Goal: Task Accomplishment & Management: Manage account settings

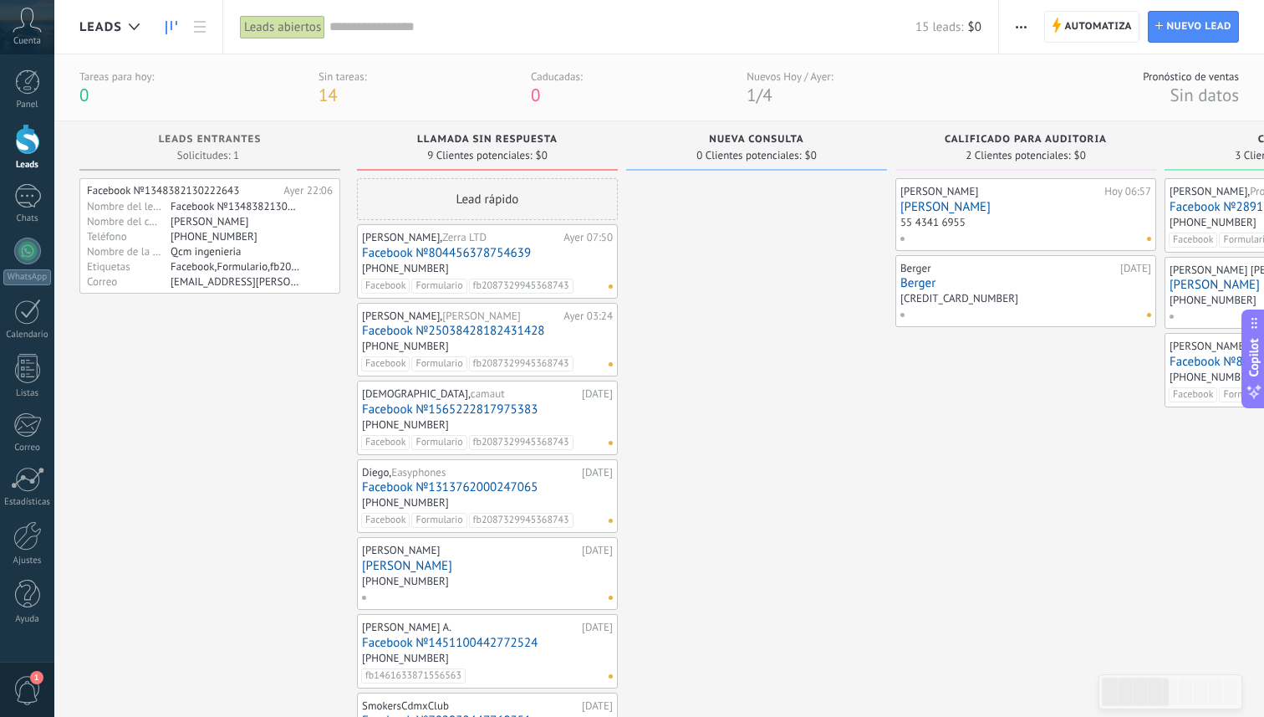
click at [720, 315] on div at bounding box center [756, 548] width 261 height 741
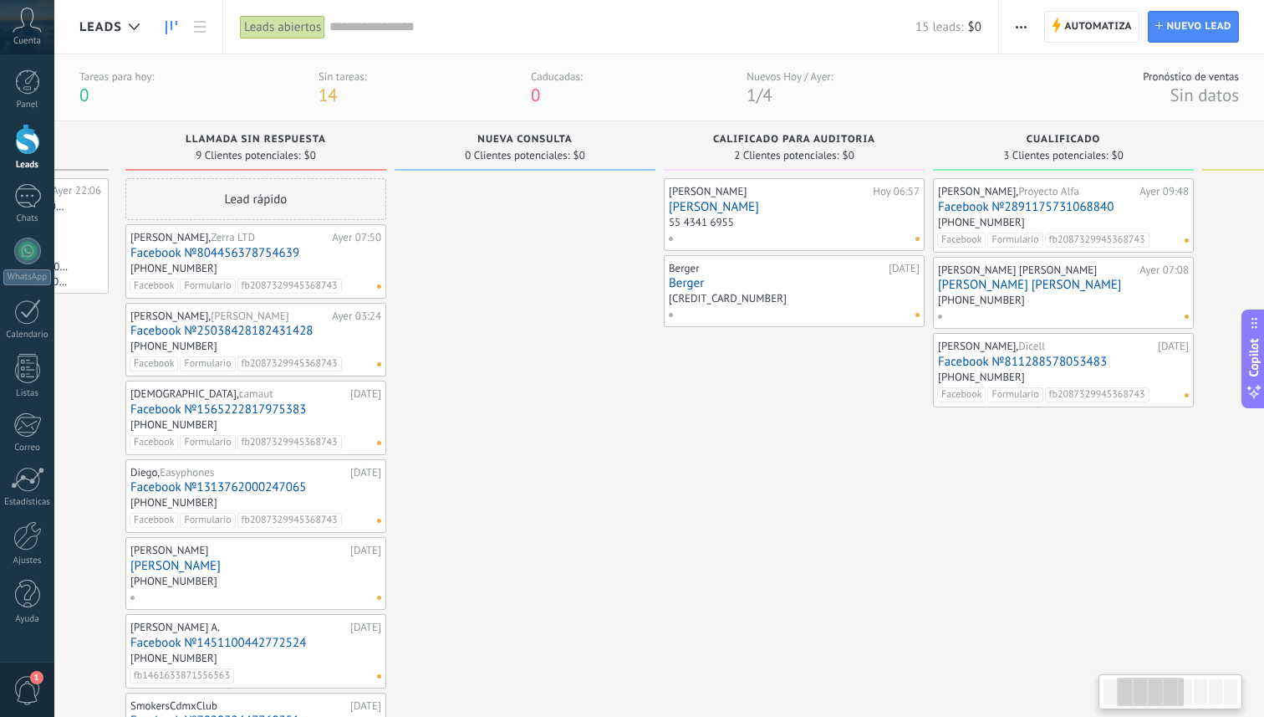
scroll to position [0, 301]
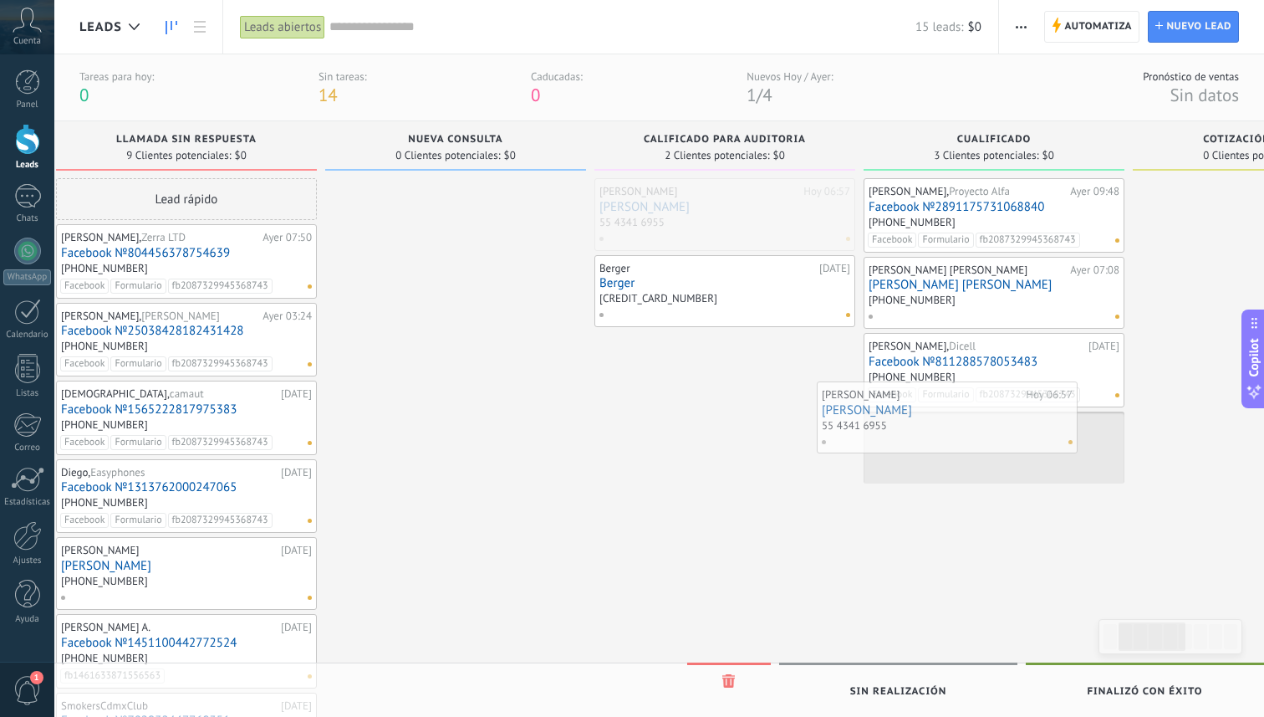
drag, startPoint x: 717, startPoint y: 222, endPoint x: 971, endPoint y: 433, distance: 330.2
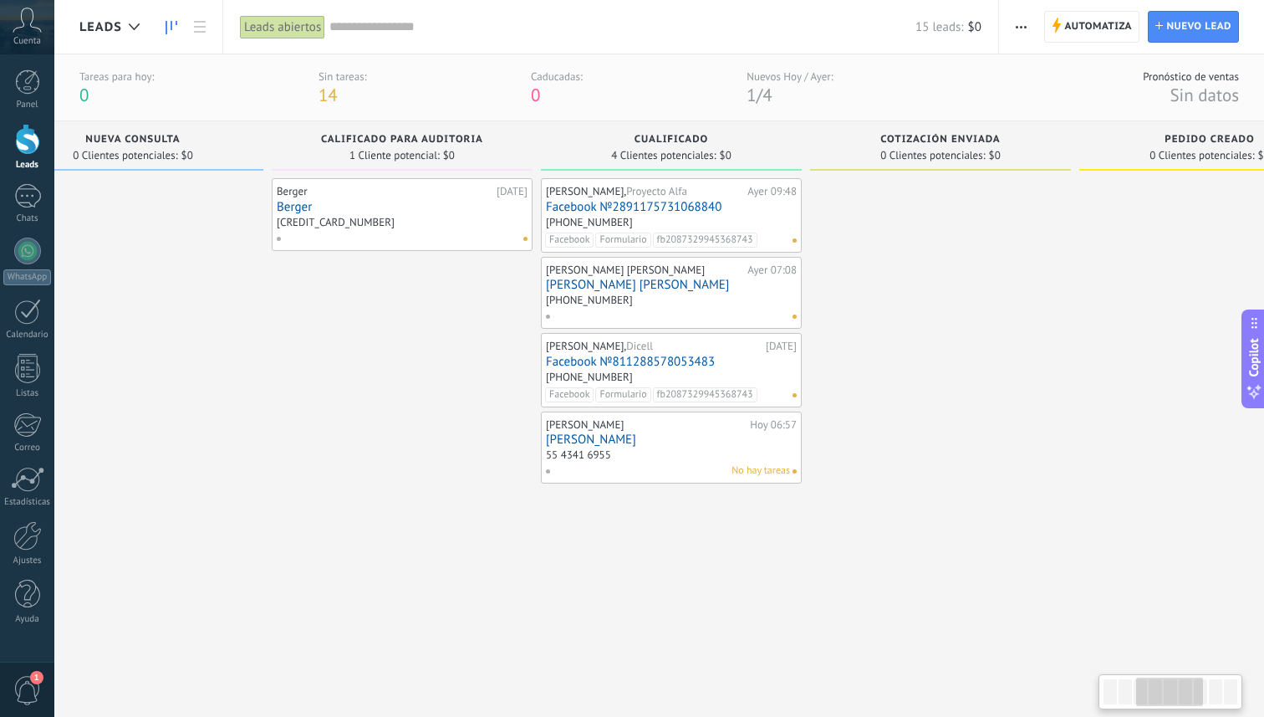
scroll to position [0, 620]
click at [666, 432] on link "[PERSON_NAME]" at bounding box center [674, 439] width 251 height 14
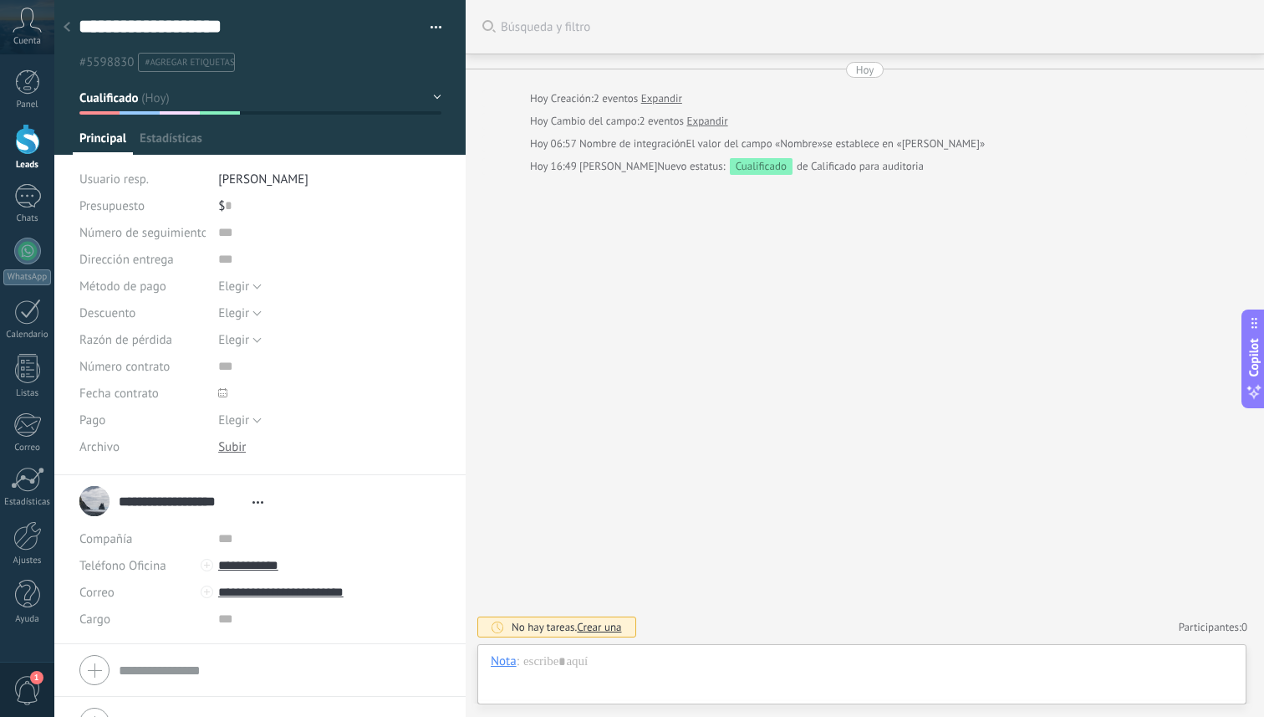
scroll to position [25, 0]
click at [590, 664] on div at bounding box center [862, 678] width 743 height 50
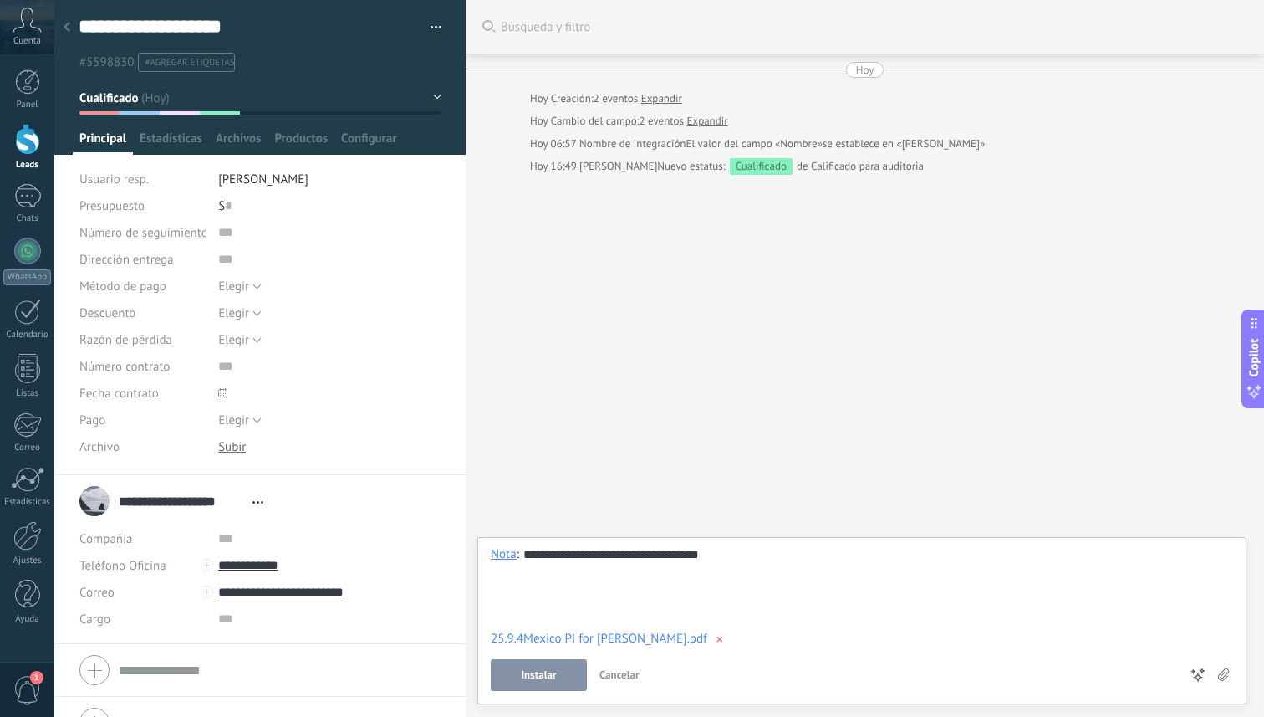
click at [538, 674] on span "Instalar" at bounding box center [538, 675] width 35 height 12
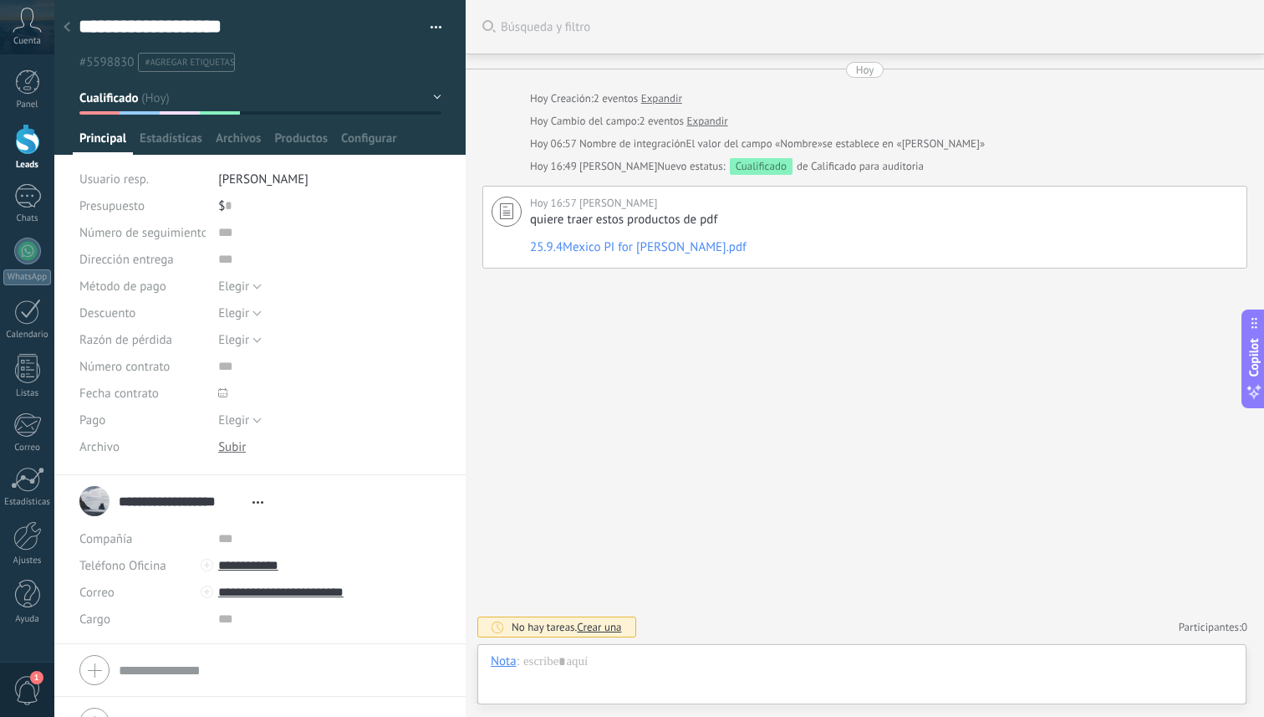
click at [31, 140] on div at bounding box center [27, 139] width 25 height 31
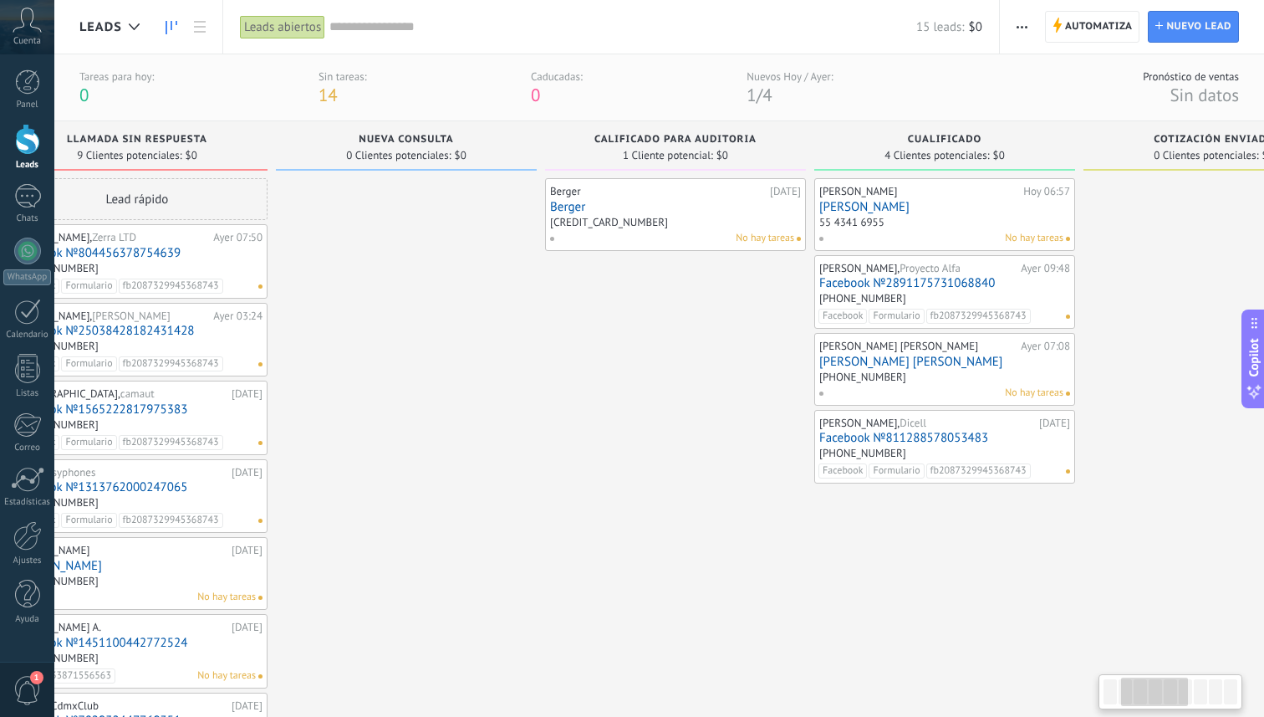
scroll to position [0, 357]
click at [712, 203] on link "Berger" at bounding box center [669, 207] width 251 height 14
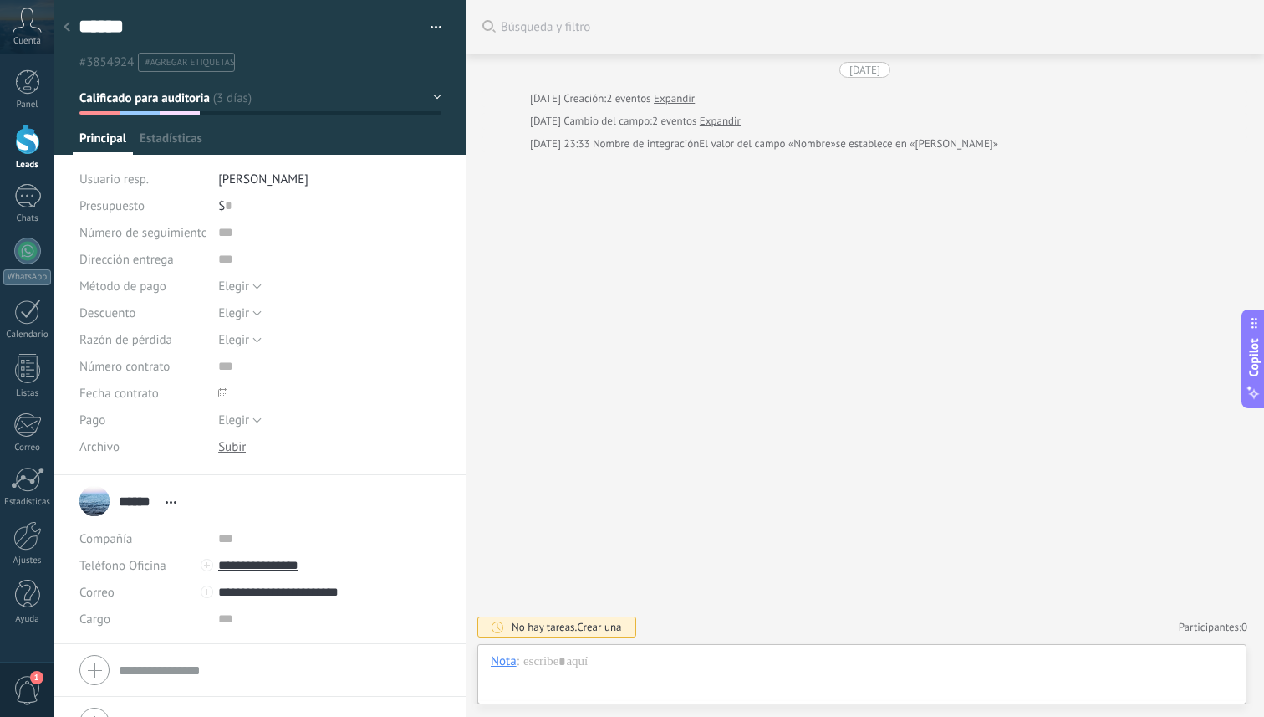
scroll to position [25, 0]
click at [64, 28] on icon at bounding box center [67, 27] width 7 height 10
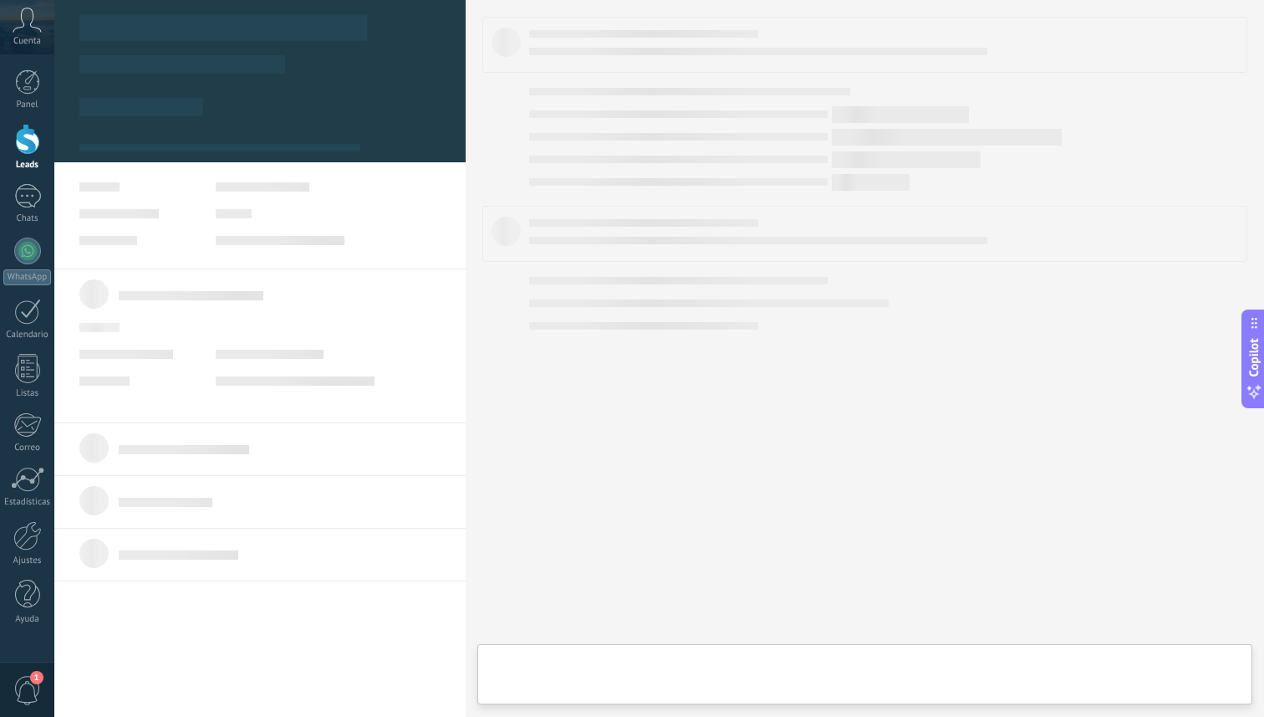
scroll to position [25, 0]
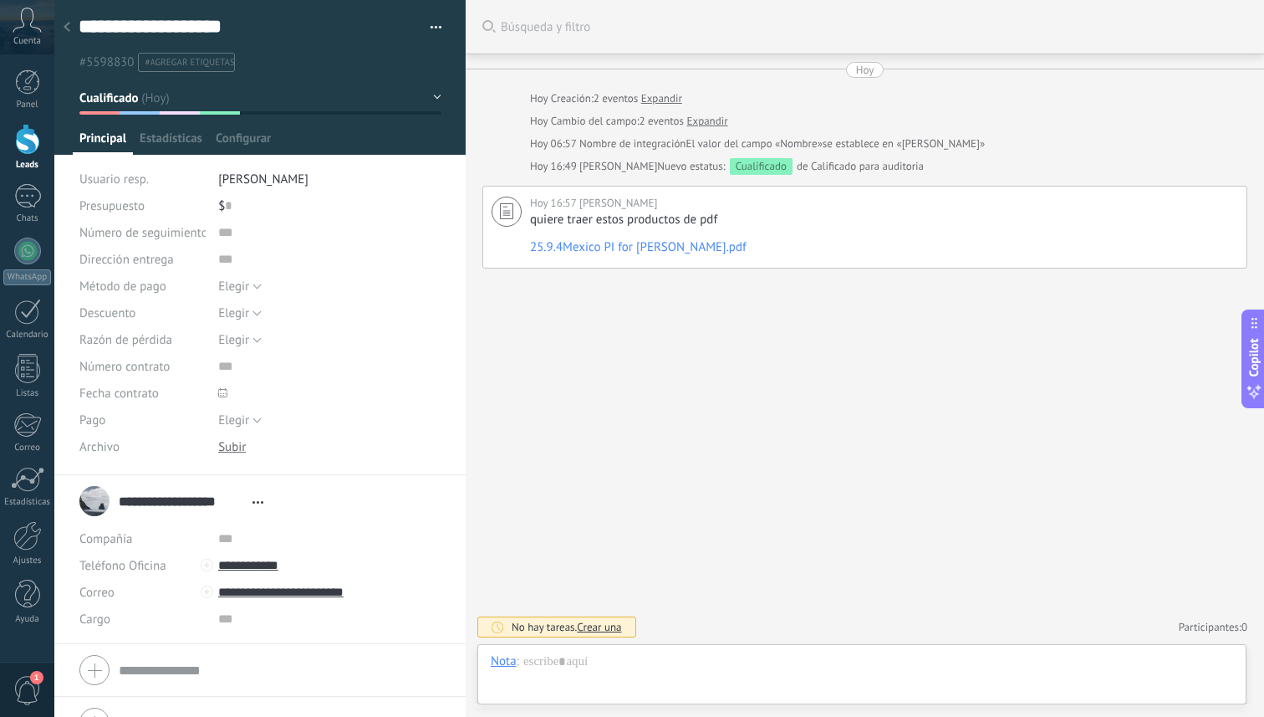
click at [29, 151] on div at bounding box center [27, 139] width 25 height 31
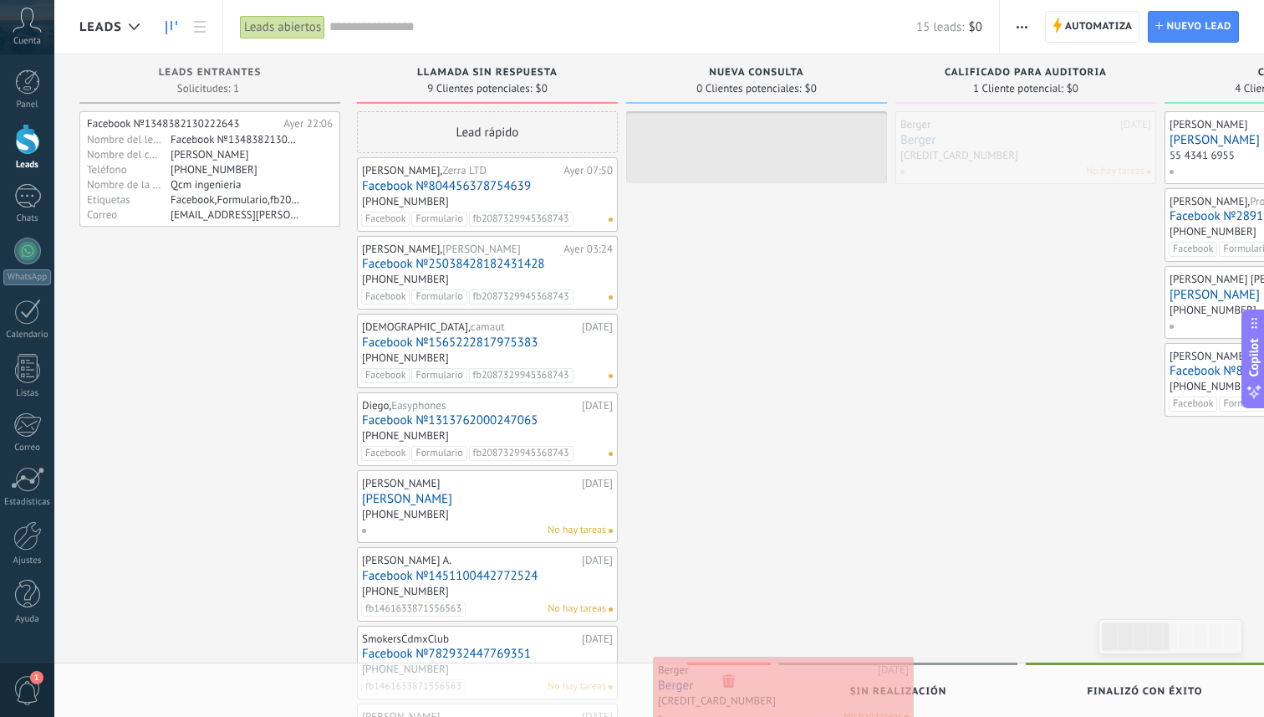
drag, startPoint x: 971, startPoint y: 135, endPoint x: 729, endPoint y: 680, distance: 595.6
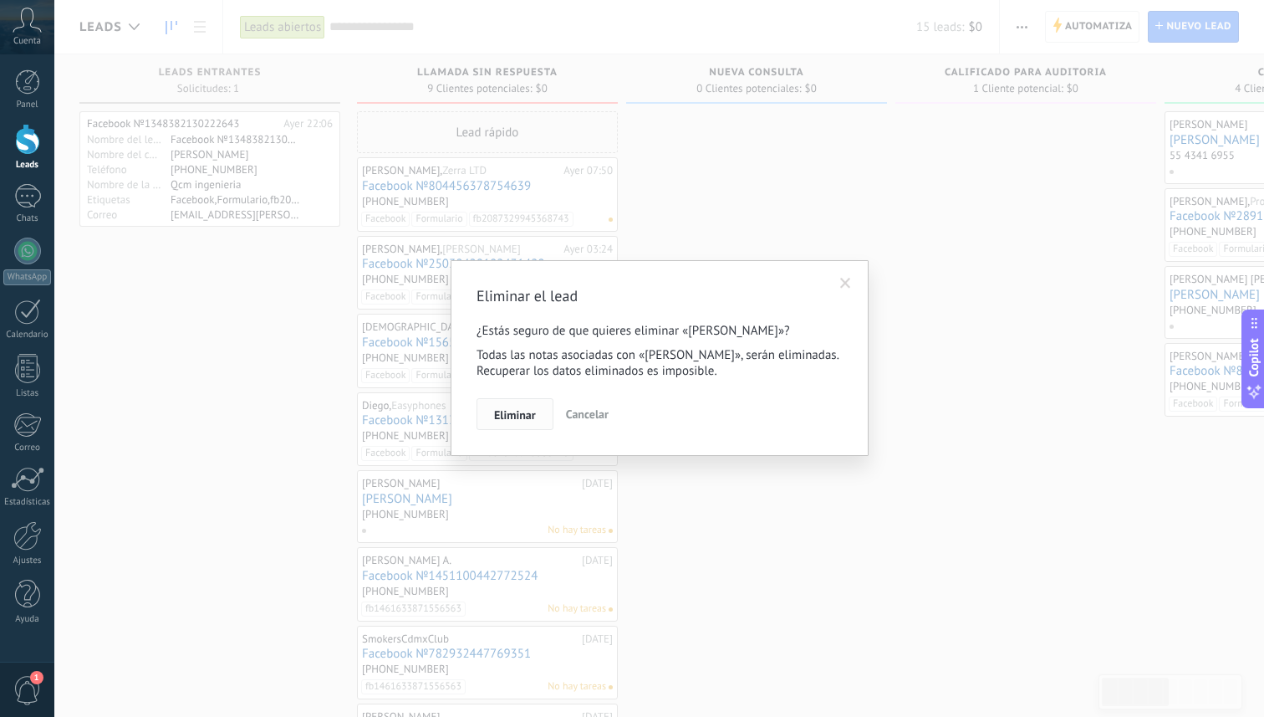
click at [524, 421] on span "Eliminar" at bounding box center [515, 415] width 42 height 12
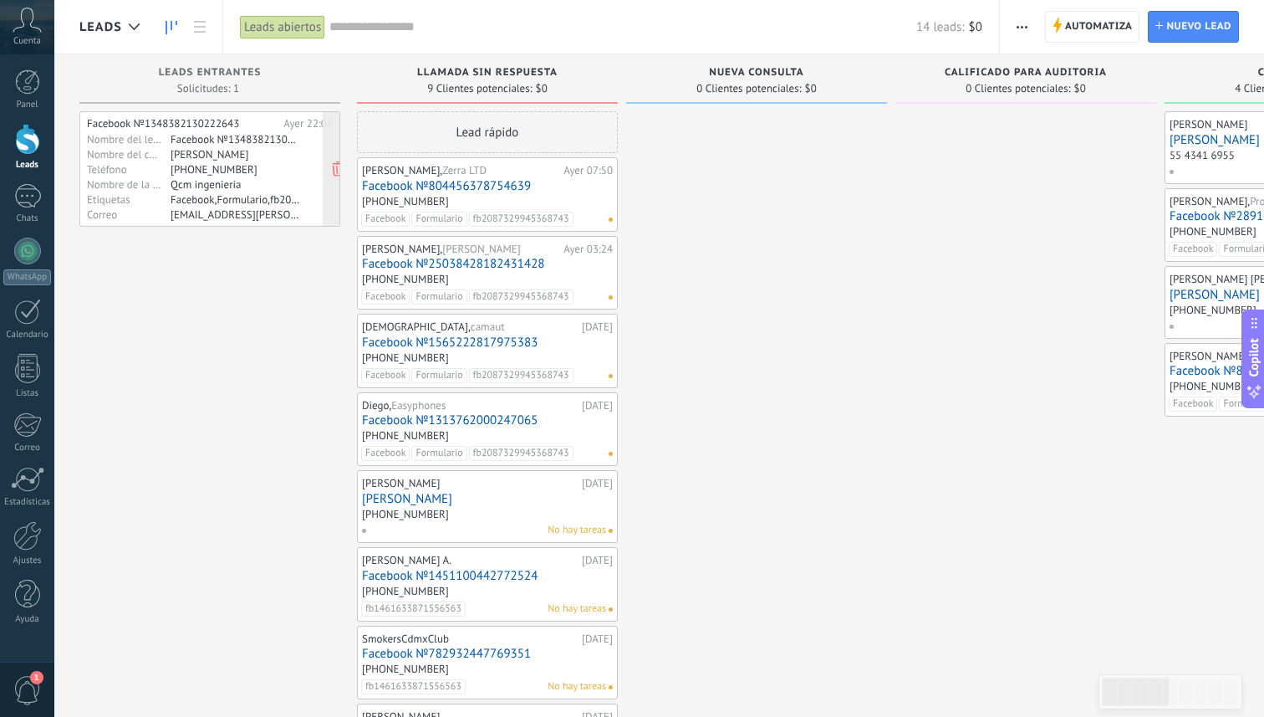
click at [188, 192] on div "Facebook,Formulario,fb2087329945368743" at bounding box center [236, 198] width 130 height 13
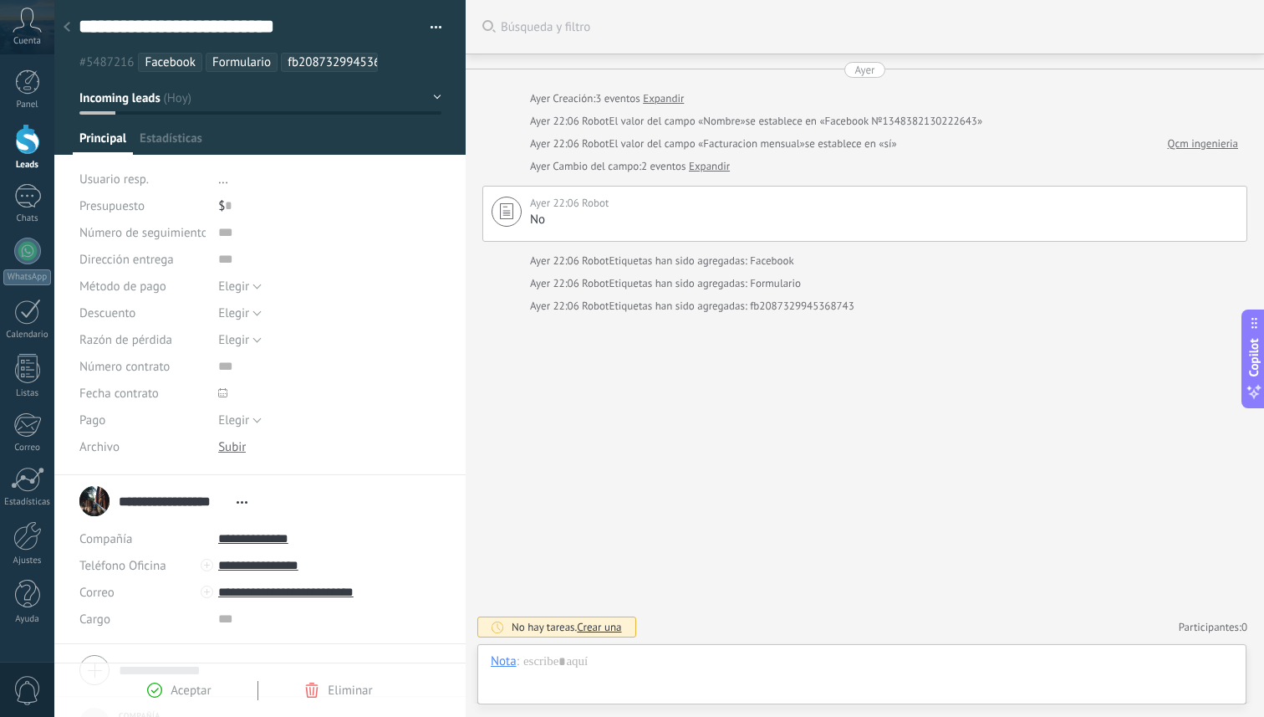
scroll to position [25, 0]
click at [246, 539] on input "**********" at bounding box center [329, 538] width 222 height 27
click at [268, 571] on link "Abrir detalle" at bounding box center [284, 567] width 67 height 16
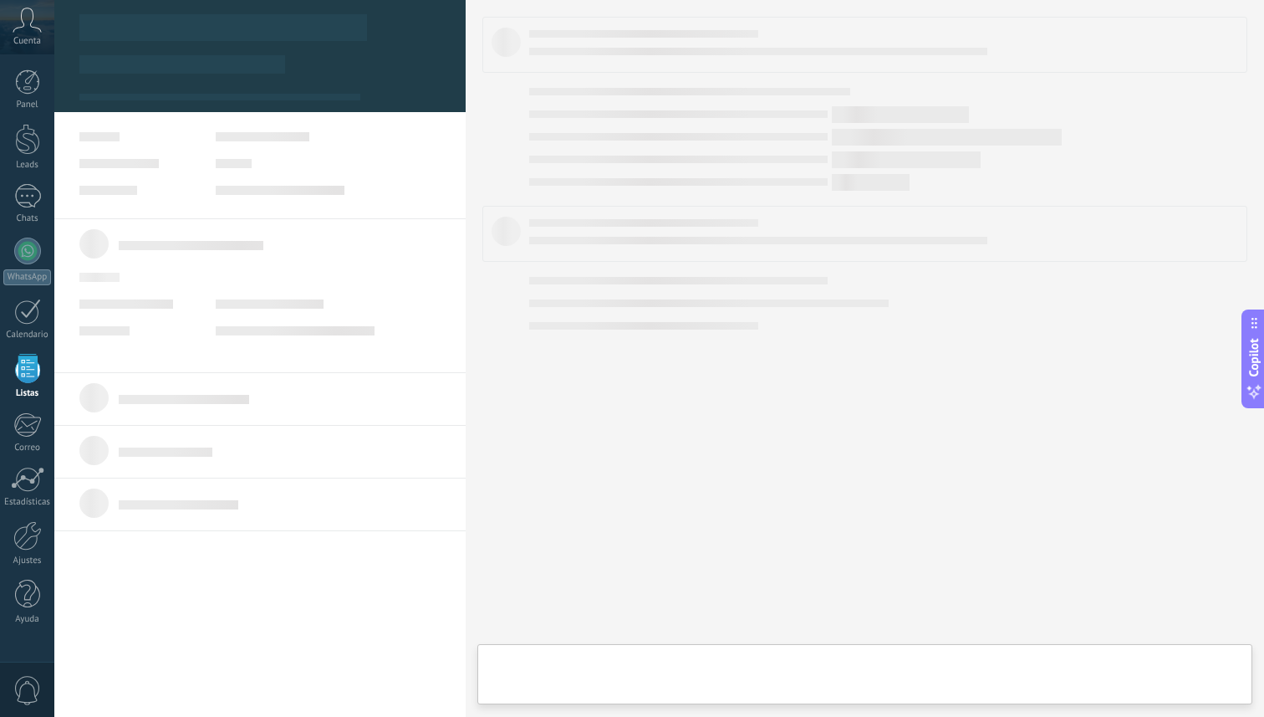
type textarea "***"
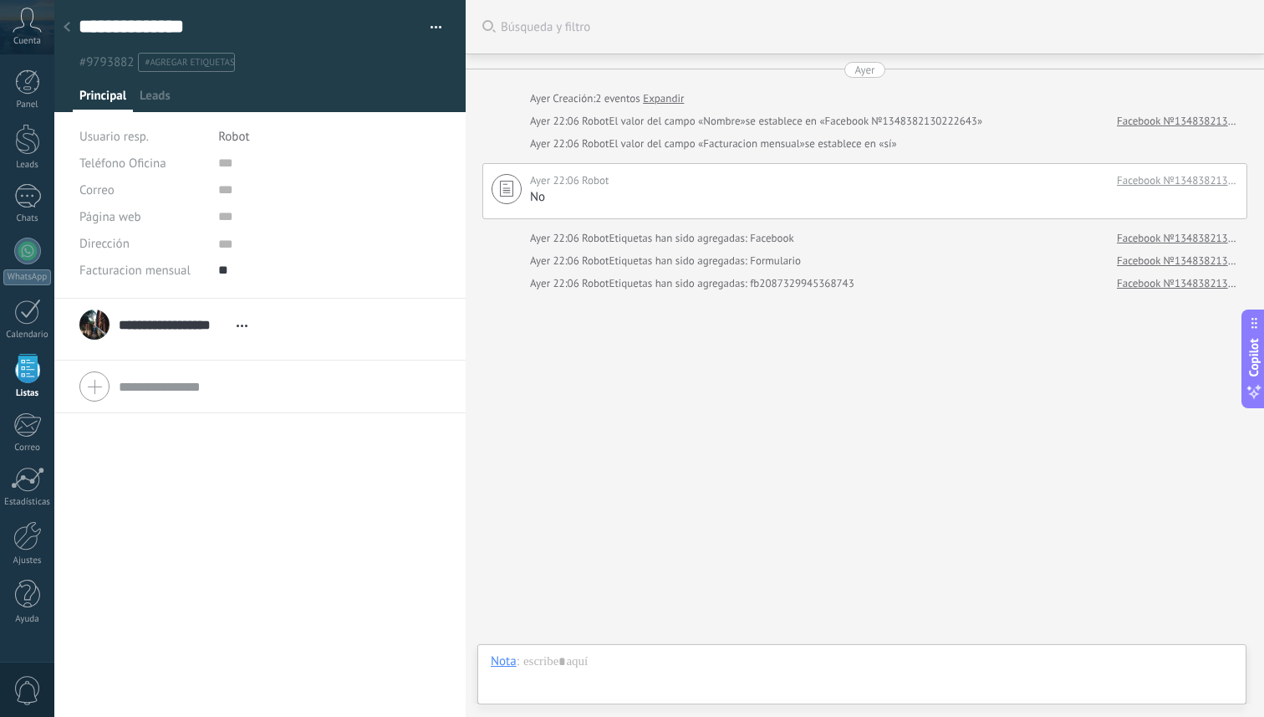
scroll to position [17, 0]
click at [28, 147] on div at bounding box center [27, 139] width 25 height 31
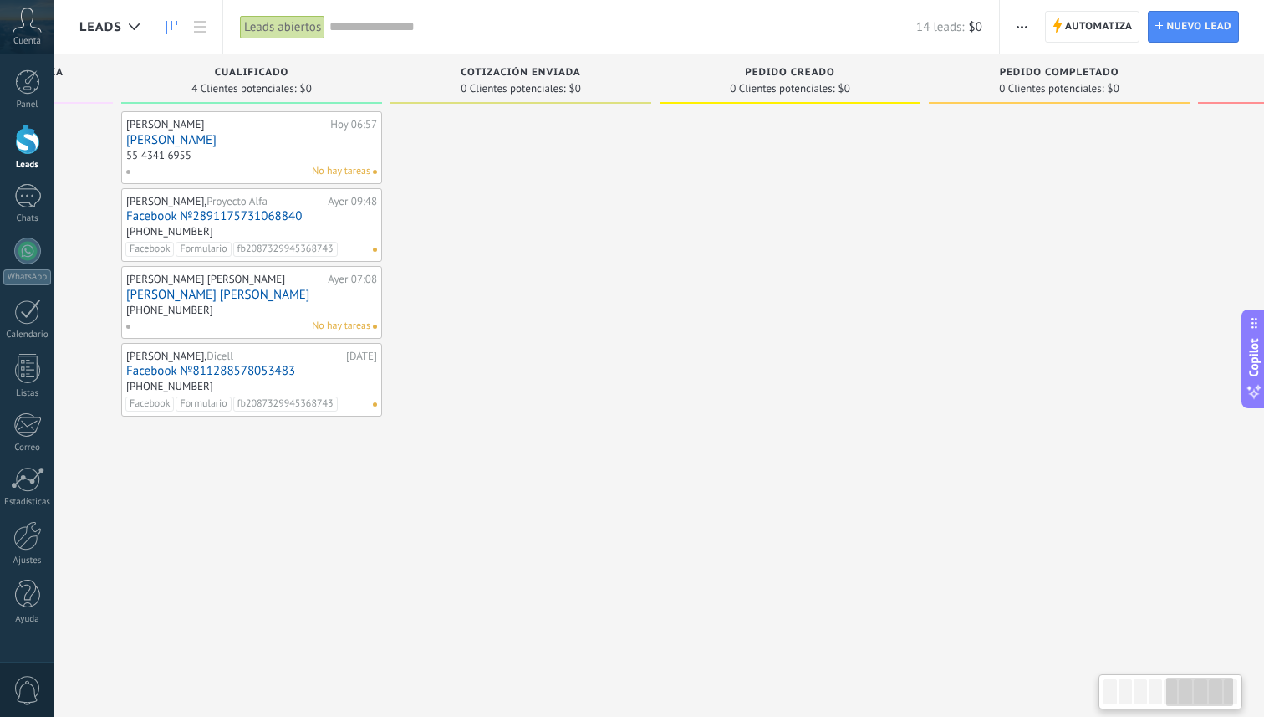
scroll to position [0, 1263]
